Goal: Task Accomplishment & Management: Use online tool/utility

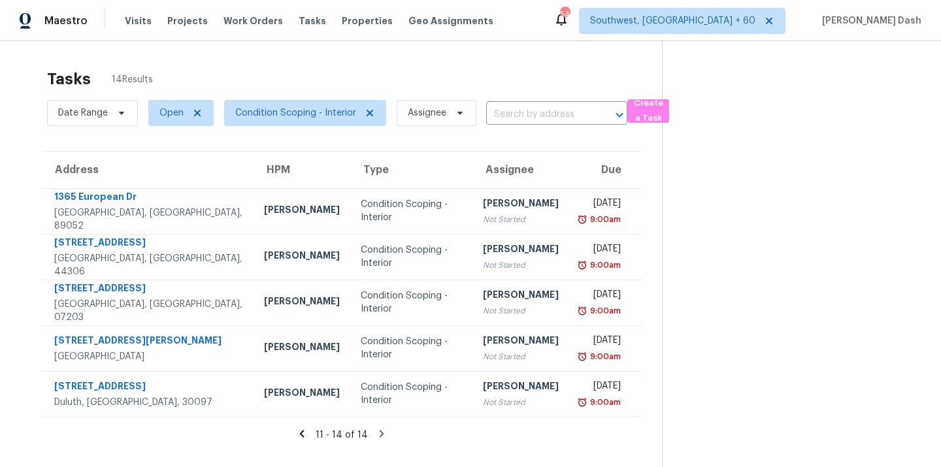
scroll to position [16, 0]
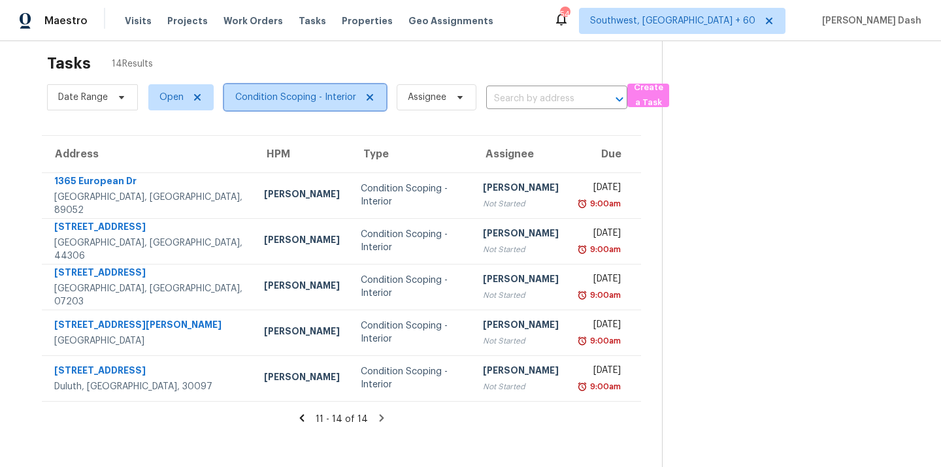
click at [272, 88] on span "Condition Scoping - Interior" at bounding box center [305, 97] width 162 height 26
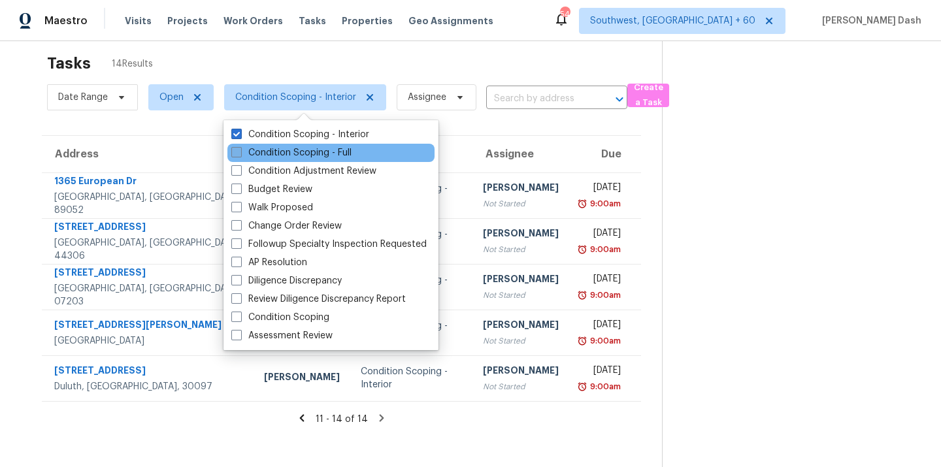
click at [274, 154] on label "Condition Scoping - Full" at bounding box center [291, 152] width 120 height 13
click at [240, 154] on input "Condition Scoping - Full" at bounding box center [235, 150] width 8 height 8
checkbox input "true"
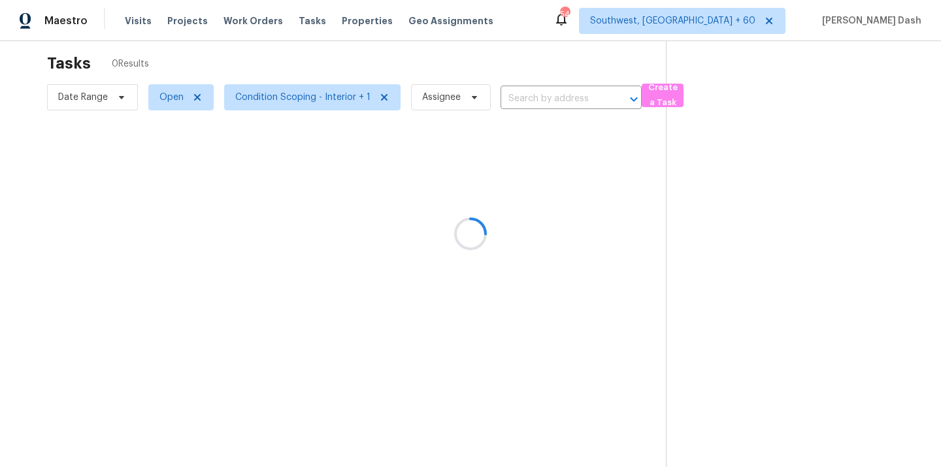
click at [306, 62] on div at bounding box center [470, 233] width 941 height 467
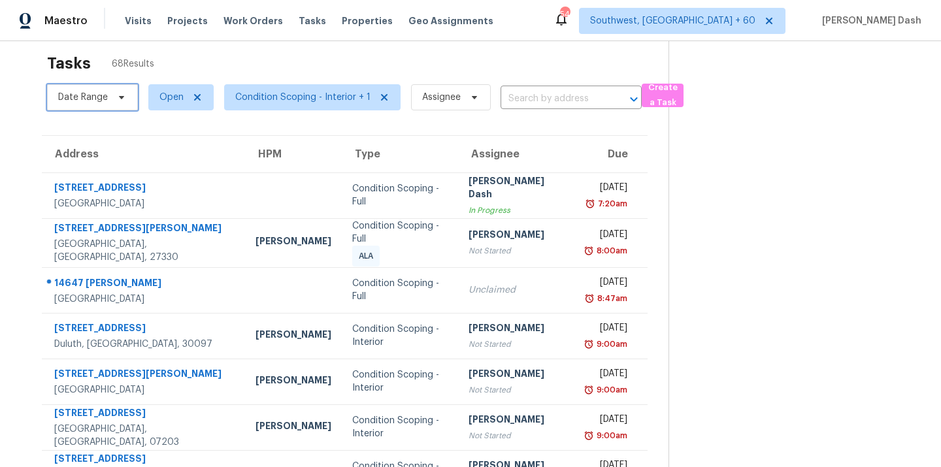
click at [106, 96] on span "Date Range" at bounding box center [83, 97] width 50 height 13
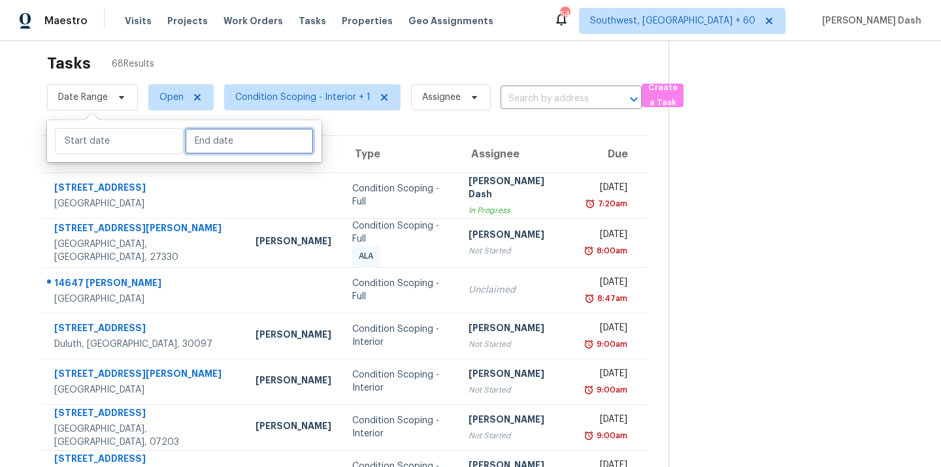
click at [217, 149] on input "text" at bounding box center [249, 141] width 129 height 26
select select "8"
select select "2025"
select select "9"
select select "2025"
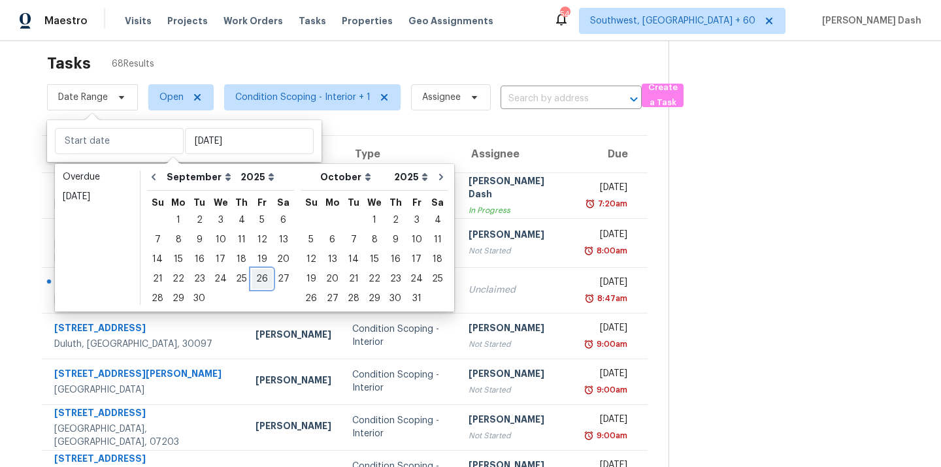
click at [252, 278] on div "26" at bounding box center [262, 279] width 21 height 18
type input "Fri, Sep 26"
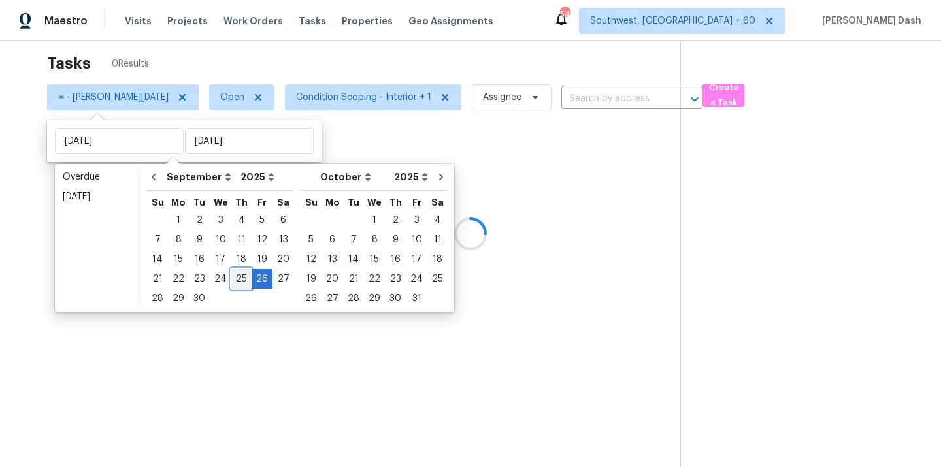
click at [238, 278] on div "25" at bounding box center [241, 279] width 20 height 18
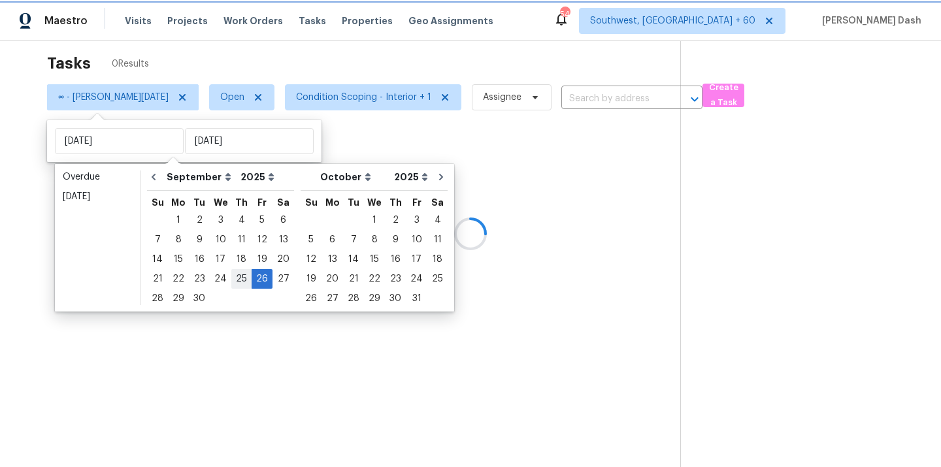
type input "Thu, Sep 25"
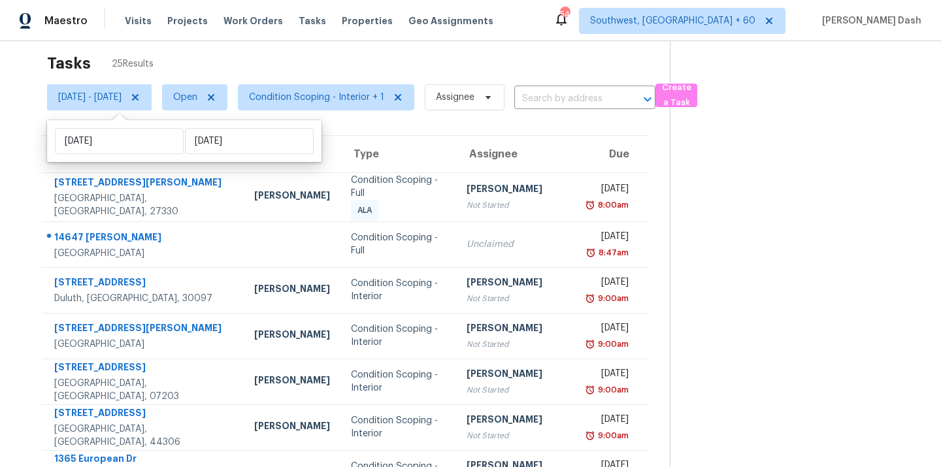
click at [246, 59] on div "Tasks 25 Results" at bounding box center [358, 63] width 623 height 34
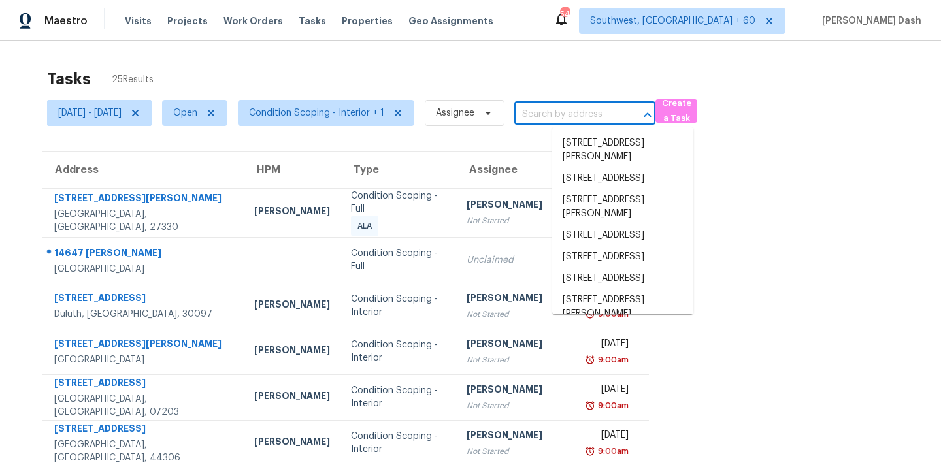
click at [600, 106] on input "text" at bounding box center [566, 115] width 105 height 20
paste input "805 Durango Ln, Cleburne, TX 76033"
type input "805 Durango Ln, Cleburne, TX 76033"
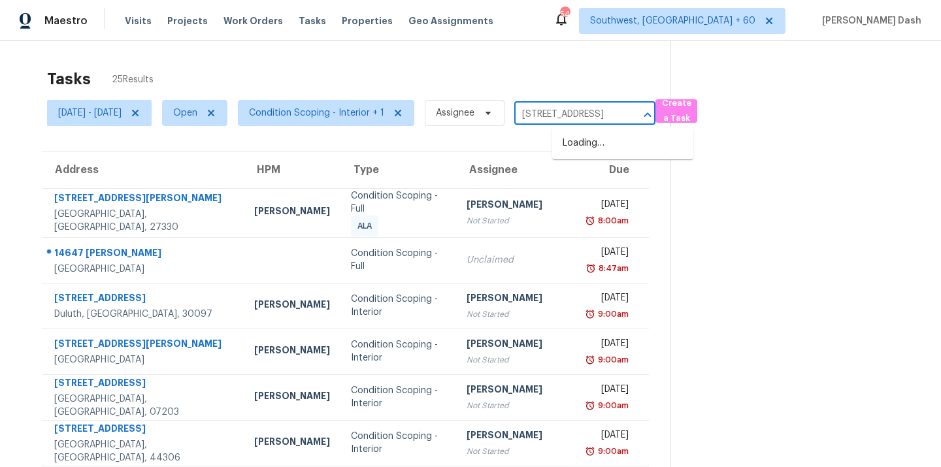
scroll to position [0, 63]
click at [595, 142] on li "805 Durango Ln, Cleburne, TX 76033" at bounding box center [622, 144] width 141 height 22
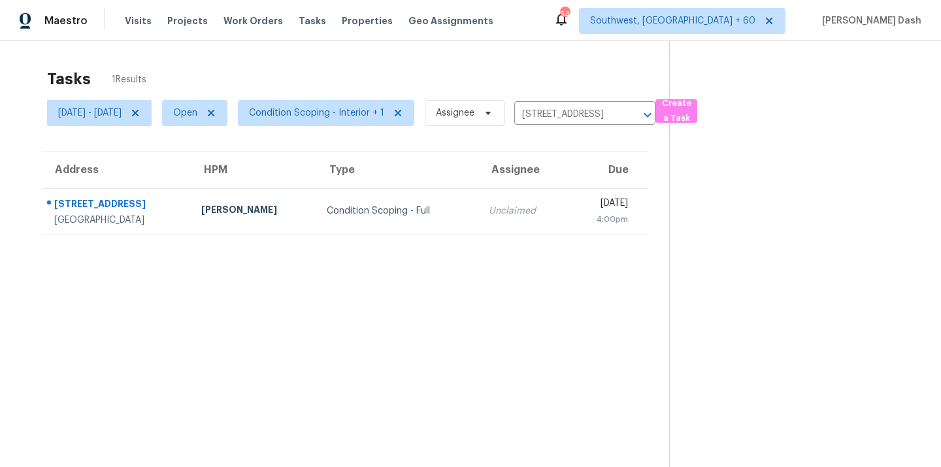
click at [414, 213] on div "Condition Scoping - Full" at bounding box center [397, 211] width 140 height 13
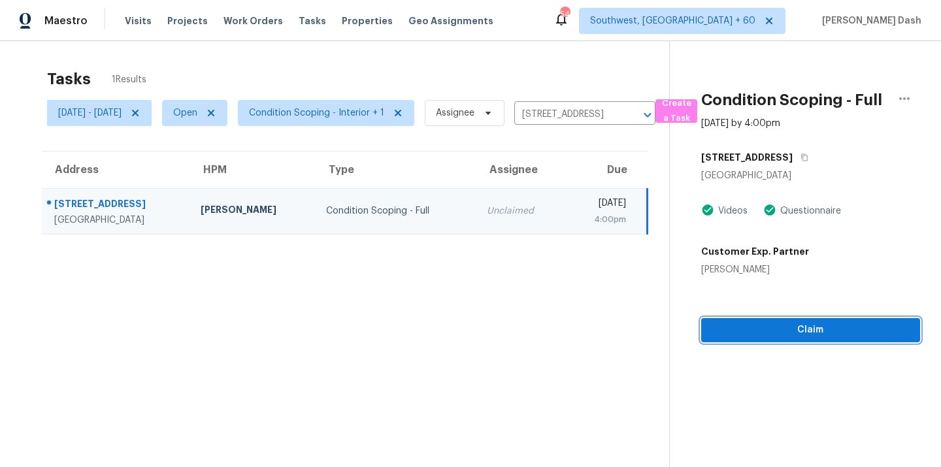
click at [790, 338] on span "Claim" at bounding box center [811, 330] width 198 height 16
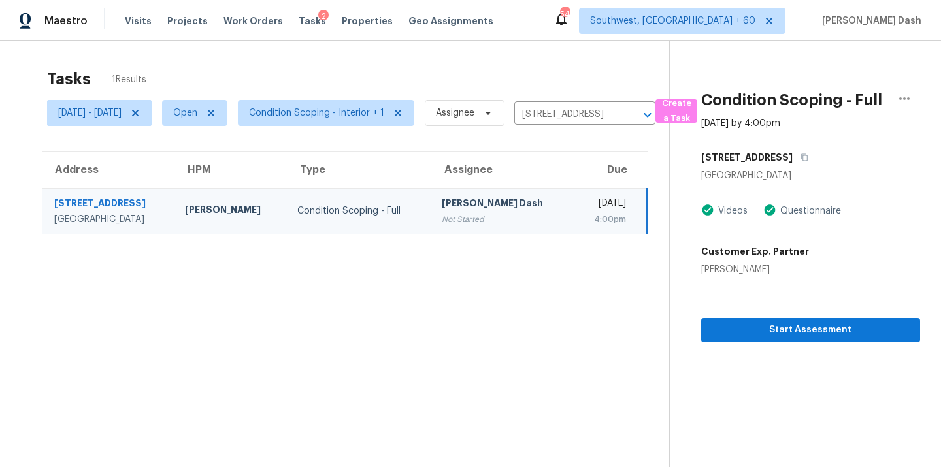
click at [466, 54] on div "Tasks 1 Results Thu, Sep 25 - Fri, Sep 26 Open Condition Scoping - Interior + 1…" at bounding box center [470, 274] width 941 height 467
click at [352, 104] on span "Condition Scoping - Interior + 1" at bounding box center [326, 113] width 176 height 26
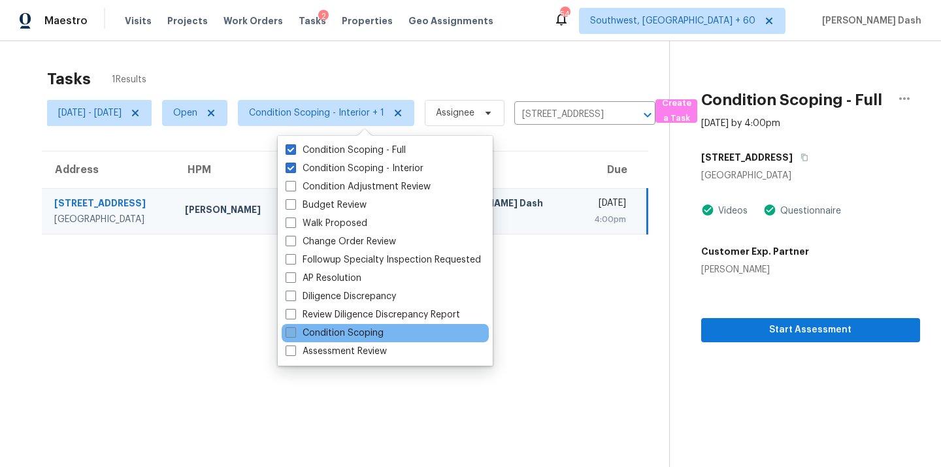
click at [359, 335] on label "Condition Scoping" at bounding box center [335, 333] width 98 height 13
click at [294, 335] on input "Condition Scoping" at bounding box center [290, 331] width 8 height 8
checkbox input "true"
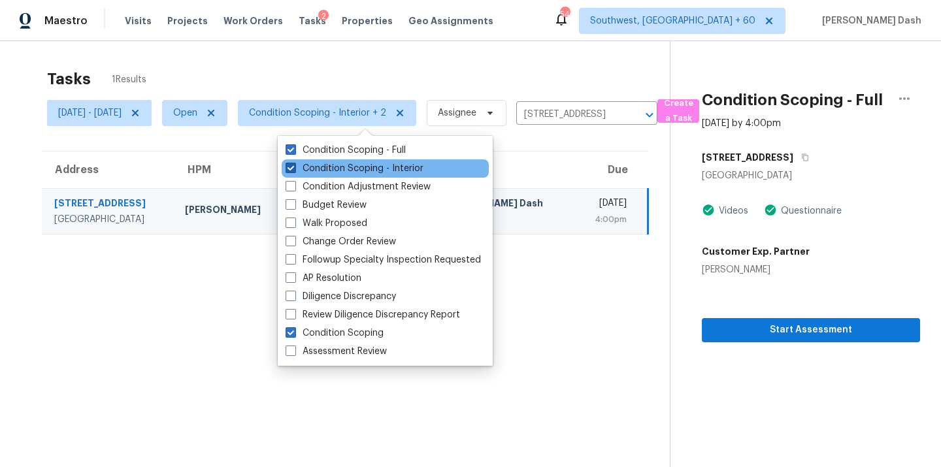
click at [336, 167] on label "Condition Scoping - Interior" at bounding box center [355, 168] width 138 height 13
click at [294, 167] on input "Condition Scoping - Interior" at bounding box center [290, 166] width 8 height 8
checkbox input "false"
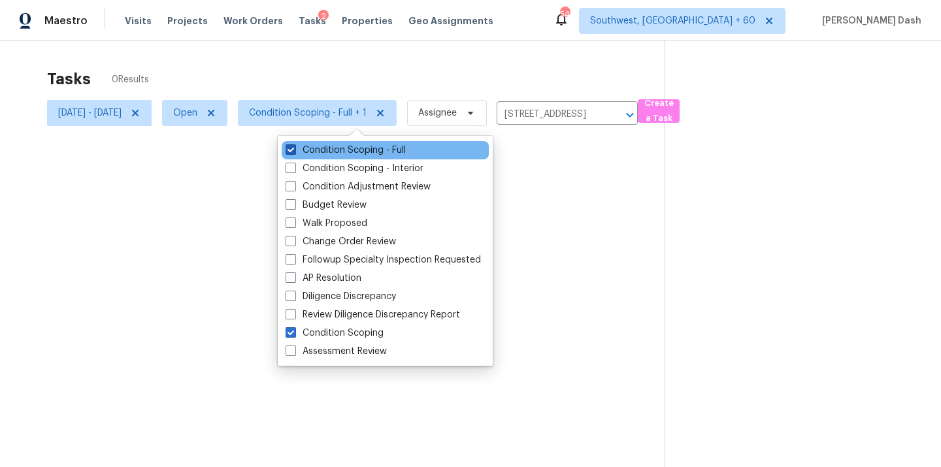
click at [336, 147] on label "Condition Scoping - Full" at bounding box center [346, 150] width 120 height 13
click at [294, 147] on input "Condition Scoping - Full" at bounding box center [290, 148] width 8 height 8
checkbox input "false"
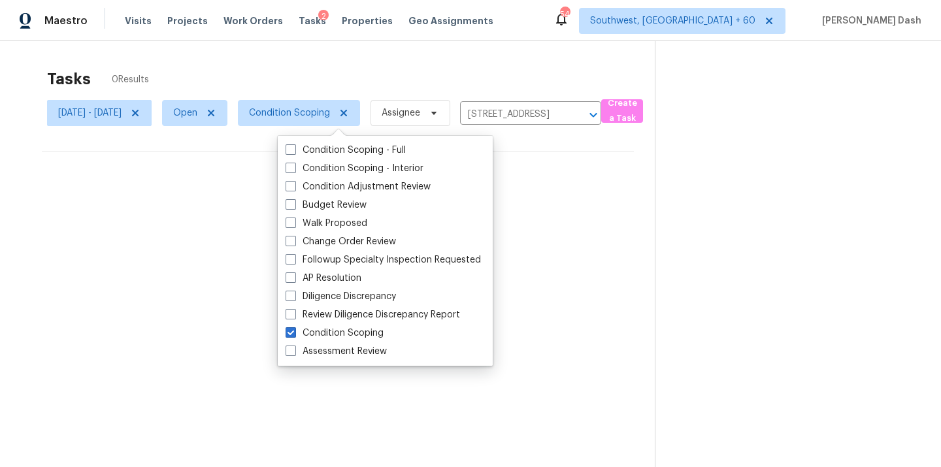
click at [343, 80] on div "Tasks 0 Results" at bounding box center [351, 79] width 608 height 34
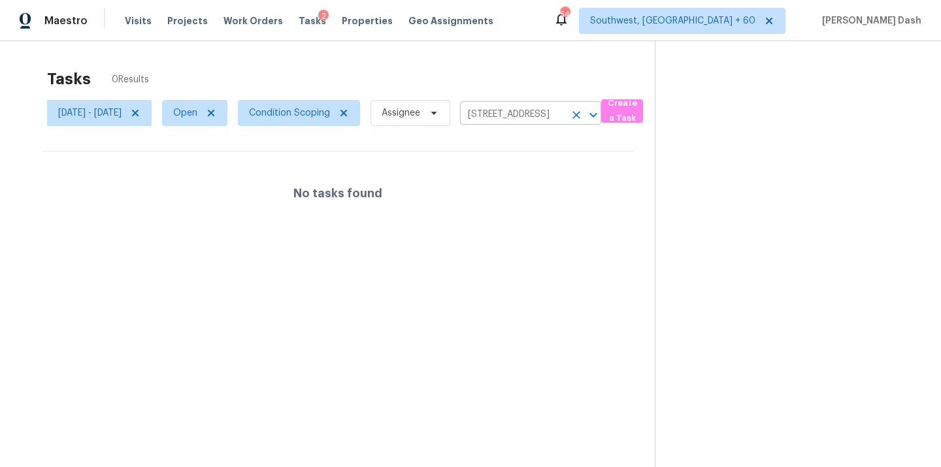
click at [601, 110] on icon "Open" at bounding box center [593, 115] width 16 height 16
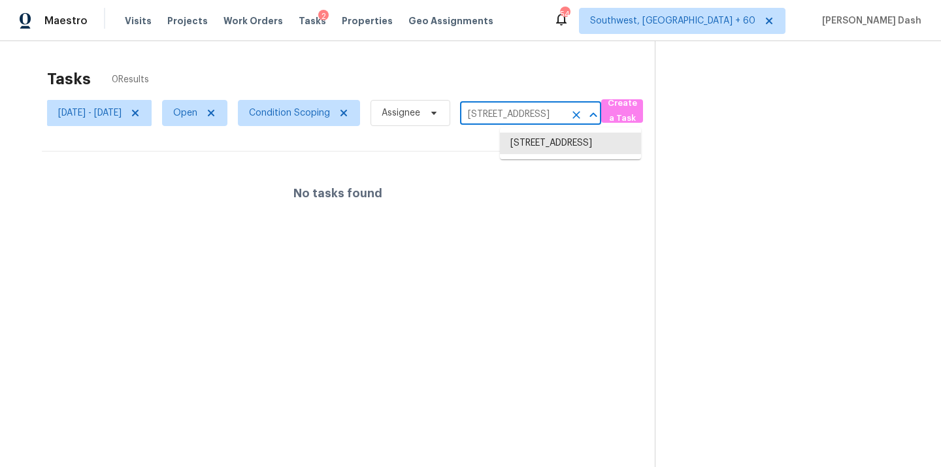
scroll to position [0, 63]
click at [583, 110] on icon "Clear" at bounding box center [576, 114] width 13 height 13
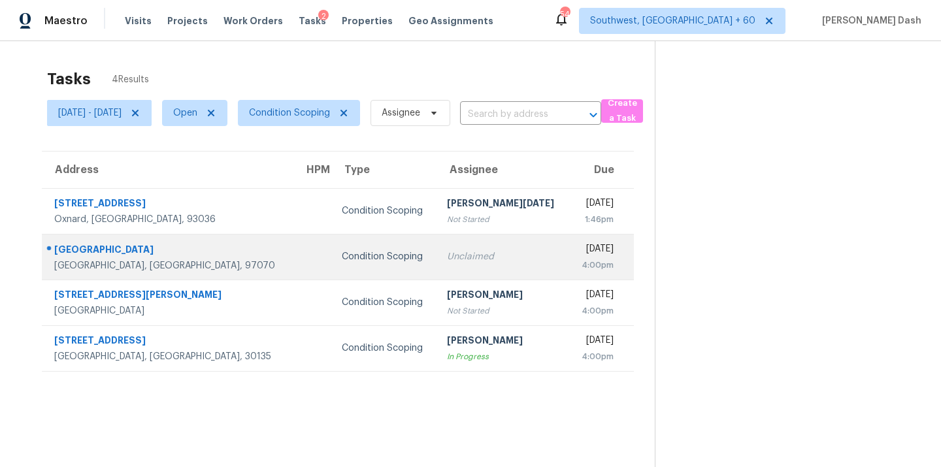
click at [354, 267] on td "Condition Scoping" at bounding box center [383, 257] width 105 height 46
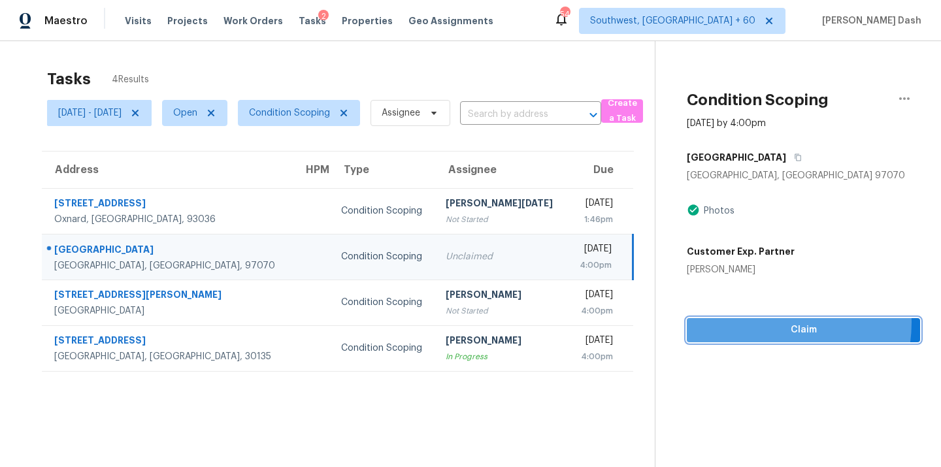
click at [776, 323] on span "Claim" at bounding box center [803, 330] width 212 height 16
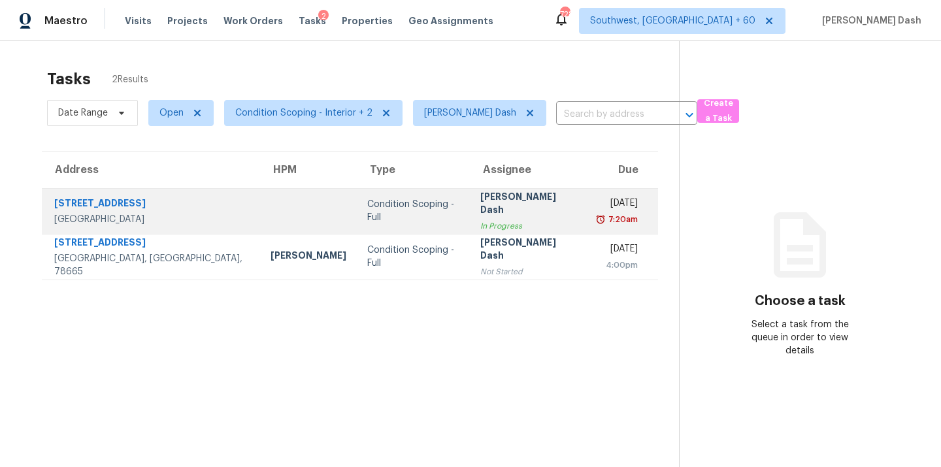
click at [367, 205] on div "Condition Scoping - Full" at bounding box center [412, 211] width 91 height 26
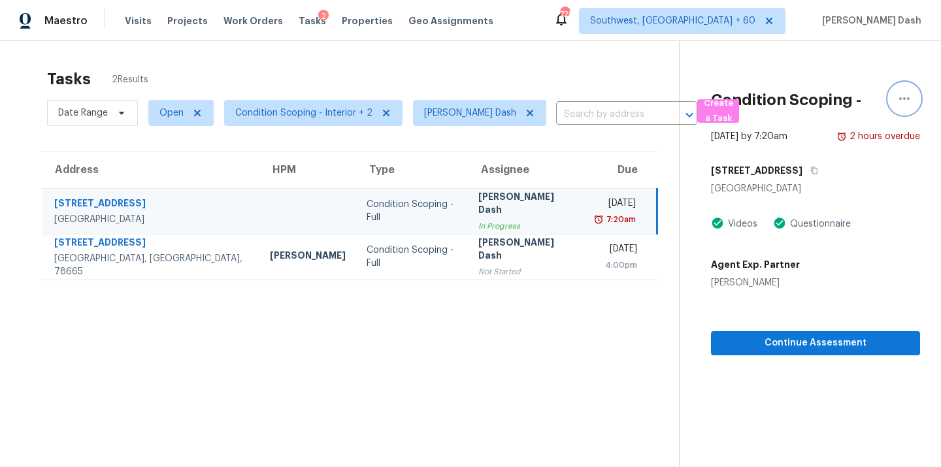
click at [899, 99] on icon "button" at bounding box center [904, 98] width 10 height 3
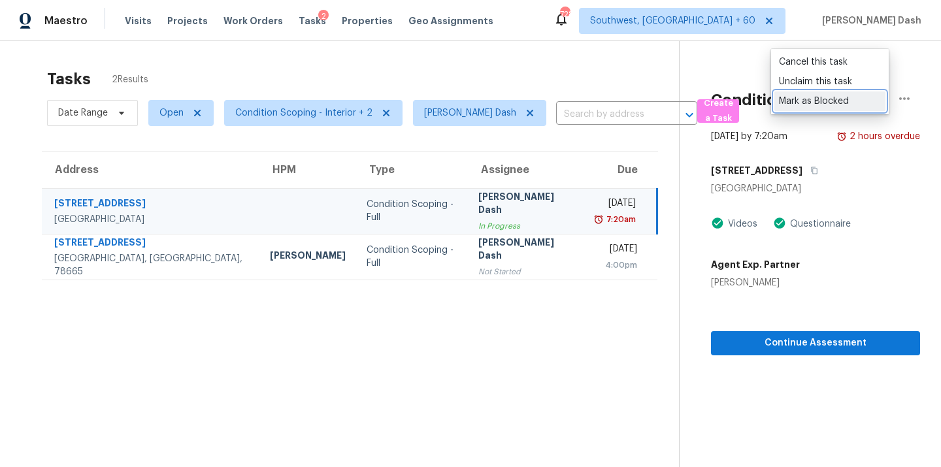
click at [810, 101] on div "Mark as Blocked" at bounding box center [830, 101] width 102 height 13
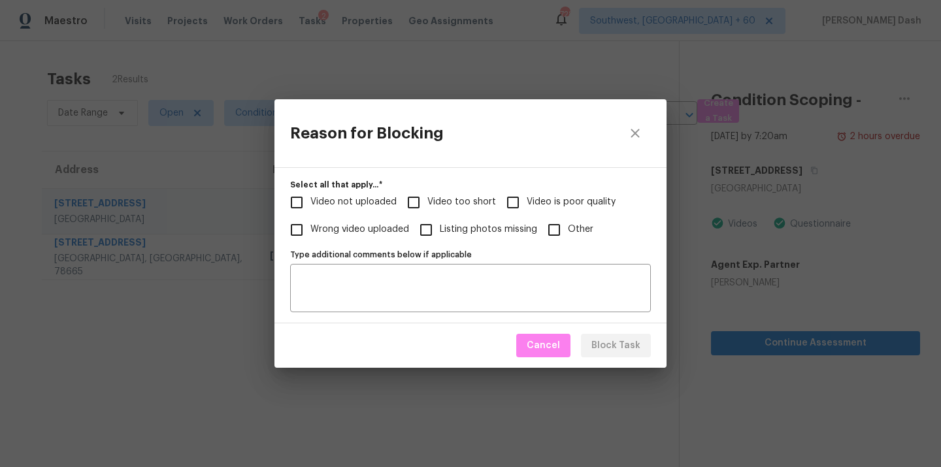
click at [378, 204] on span "Video not uploaded" at bounding box center [353, 202] width 86 height 14
click at [310, 204] on input "Video not uploaded" at bounding box center [296, 202] width 27 height 27
checkbox input "true"
click at [518, 195] on input "Video is poor quality" at bounding box center [512, 202] width 27 height 27
checkbox input "true"
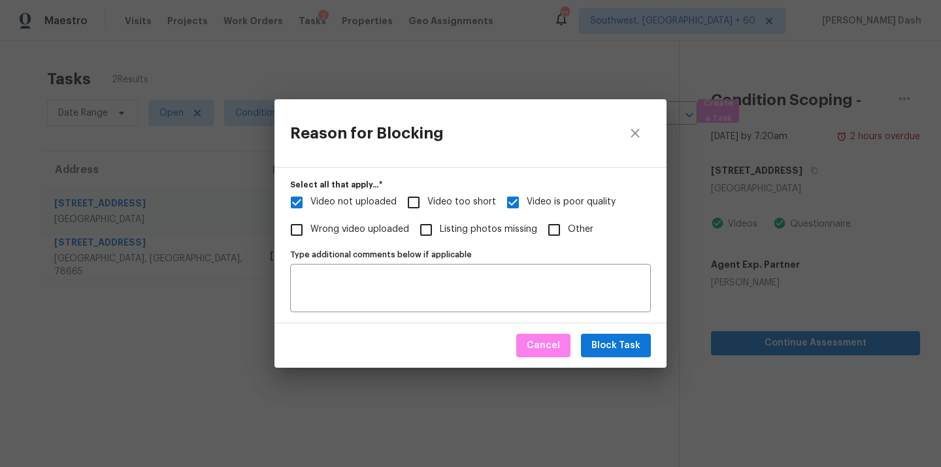
click at [581, 340] on div "Cancel Block Task" at bounding box center [470, 345] width 392 height 45
click at [599, 344] on span "Block Task" at bounding box center [615, 346] width 49 height 16
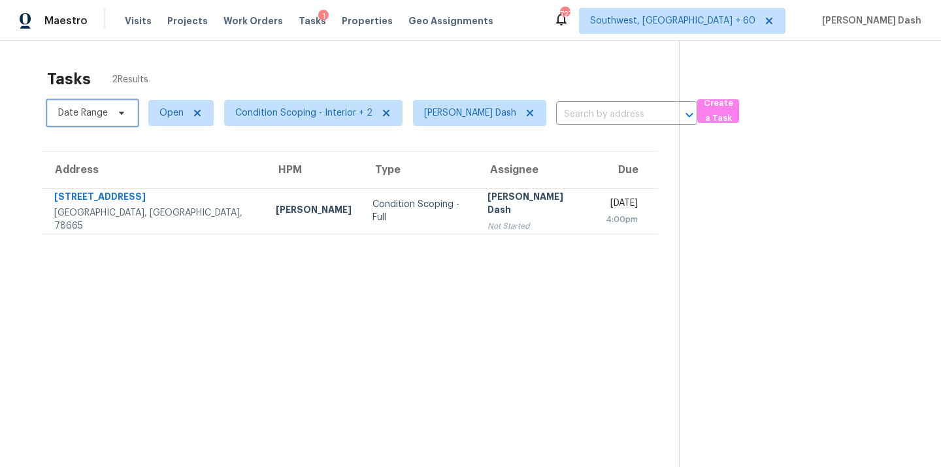
click at [110, 109] on span "Date Range" at bounding box center [92, 113] width 91 height 26
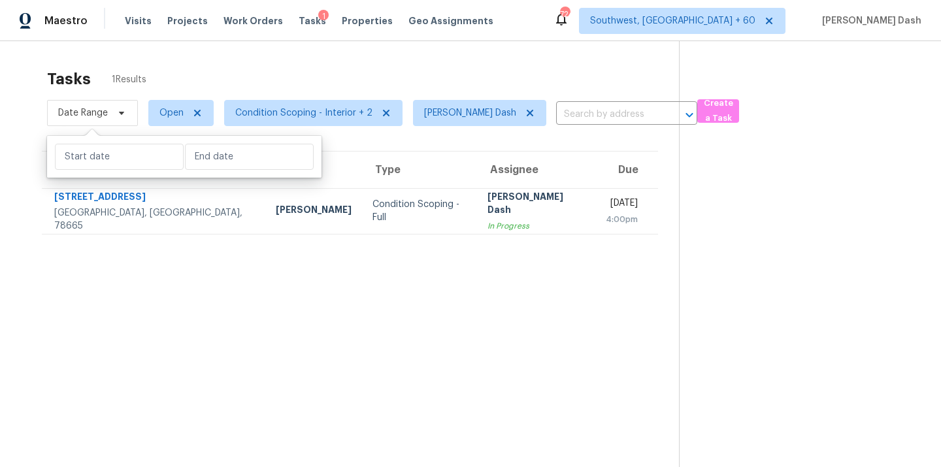
click at [338, 57] on div "Tasks 1 Results Date Range Open Condition Scoping - Interior + 2 Soumya Ranjan …" at bounding box center [470, 274] width 941 height 467
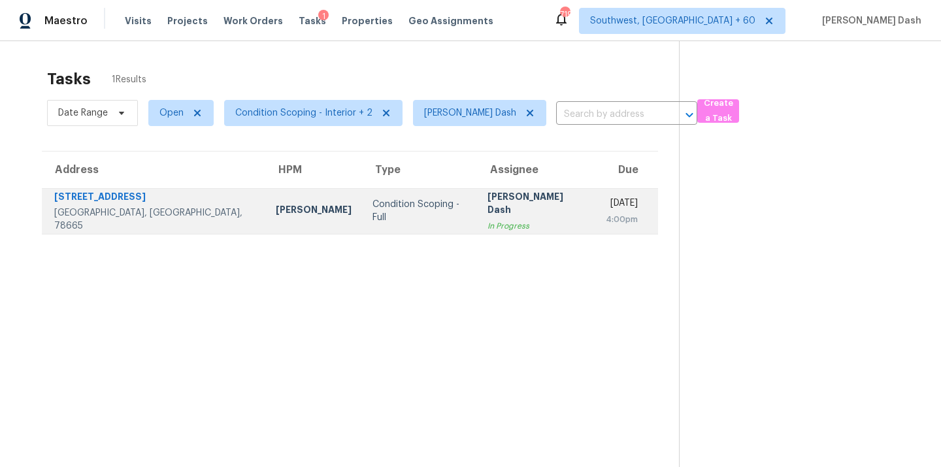
click at [372, 213] on div "Condition Scoping - Full" at bounding box center [419, 211] width 94 height 26
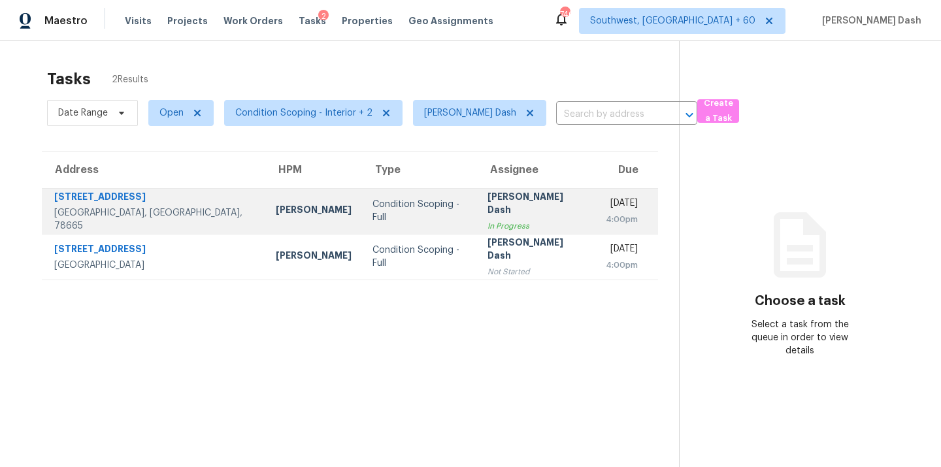
click at [372, 212] on div "Condition Scoping - Full" at bounding box center [419, 211] width 94 height 26
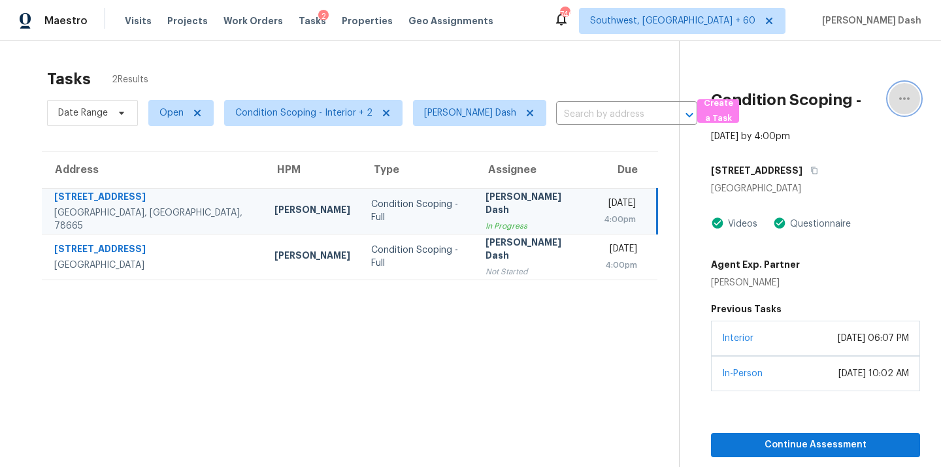
click at [900, 95] on icon "button" at bounding box center [905, 99] width 16 height 16
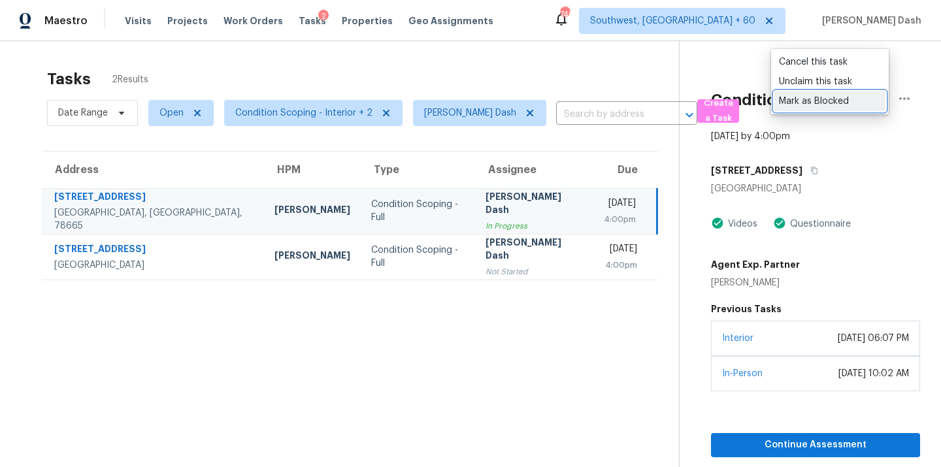
click at [819, 106] on div "Mark as Blocked" at bounding box center [830, 101] width 102 height 13
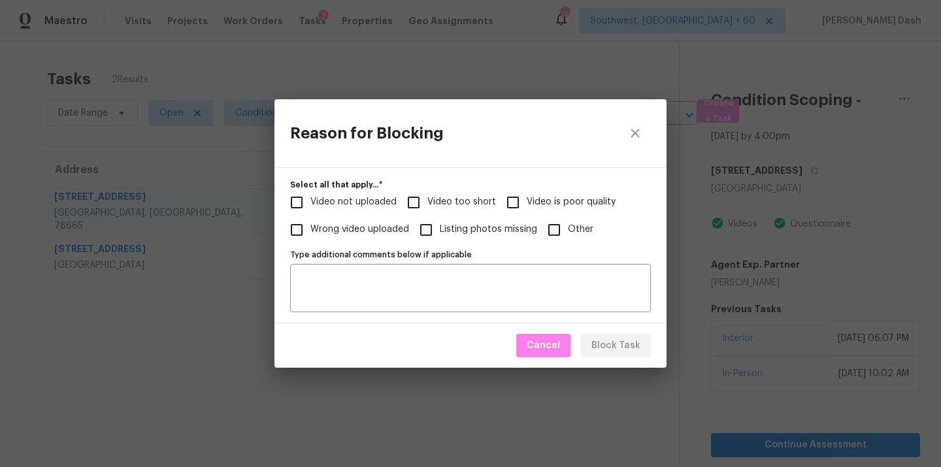
click at [535, 205] on span "Video is poor quality" at bounding box center [571, 202] width 89 height 14
click at [527, 205] on input "Video is poor quality" at bounding box center [512, 202] width 27 height 27
checkbox input "true"
click at [469, 205] on span "Video too short" at bounding box center [461, 202] width 69 height 14
click at [427, 205] on input "Video too short" at bounding box center [413, 202] width 27 height 27
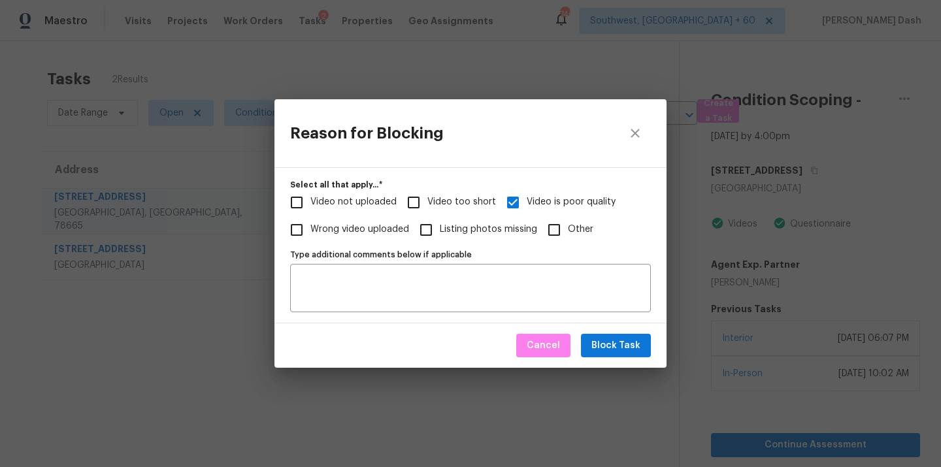
checkbox input "true"
click at [591, 344] on button "Block Task" at bounding box center [616, 346] width 70 height 24
